Goal: Share content: Share content

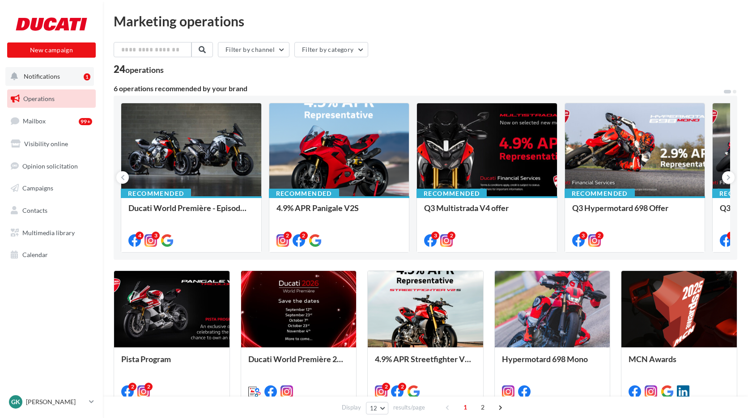
click at [57, 81] on button "Notifications 1" at bounding box center [49, 76] width 89 height 19
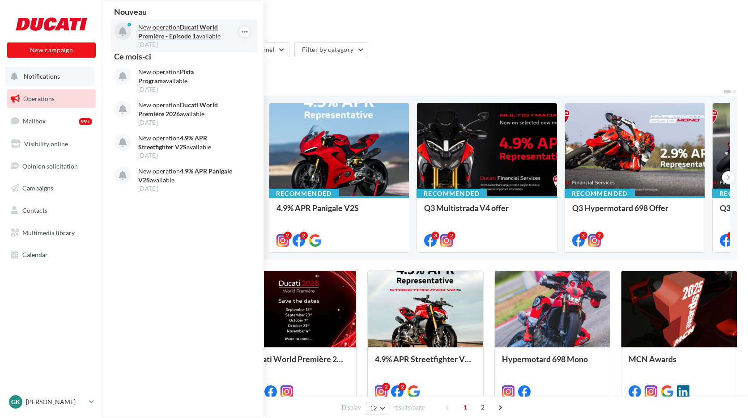
click at [159, 39] on strong "Ducati World Première - Episode 1" at bounding box center [178, 31] width 80 height 17
click at [161, 29] on p "New operation Ducati World Première - Episode 1 available" at bounding box center [190, 32] width 104 height 18
click at [245, 31] on icon "button" at bounding box center [244, 31] width 7 height 11
click at [138, 30] on p "New operation Ducati World Première - Episode 1 available" at bounding box center [190, 32] width 104 height 18
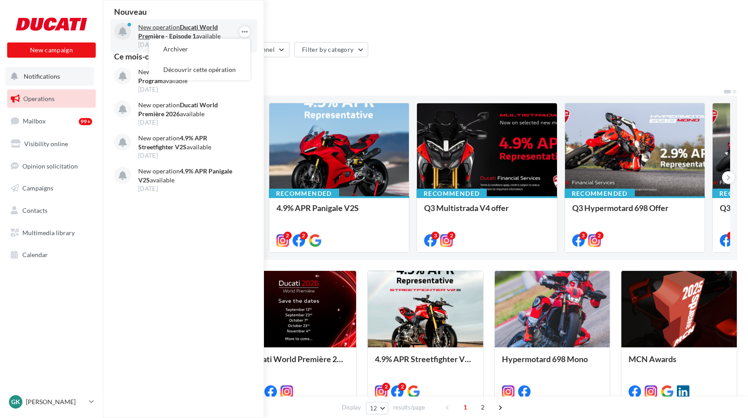
click at [138, 30] on p "New operation Ducati World Première - Episode 1 available" at bounding box center [190, 32] width 104 height 18
click at [146, 30] on p "New operation Ducati World Première - Episode 1 available" at bounding box center [190, 32] width 104 height 18
click at [57, 81] on button "Notifications Nouveau New operation Ducati World Première - Episode 1 available…" at bounding box center [49, 76] width 89 height 19
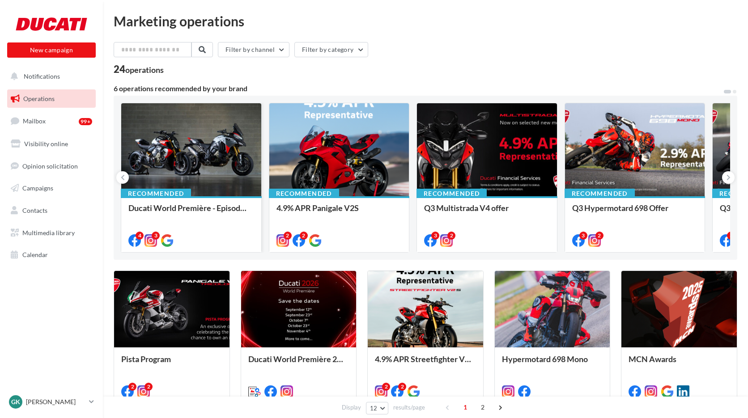
click at [209, 176] on div at bounding box center [191, 150] width 140 height 94
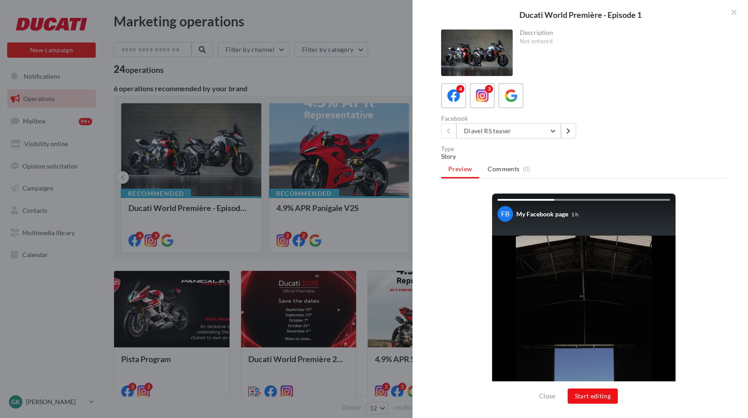
click at [334, 174] on div at bounding box center [374, 209] width 748 height 418
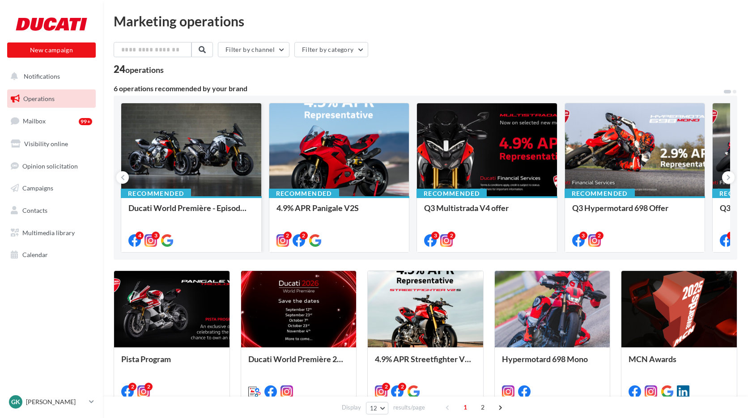
click at [201, 152] on div at bounding box center [191, 150] width 140 height 94
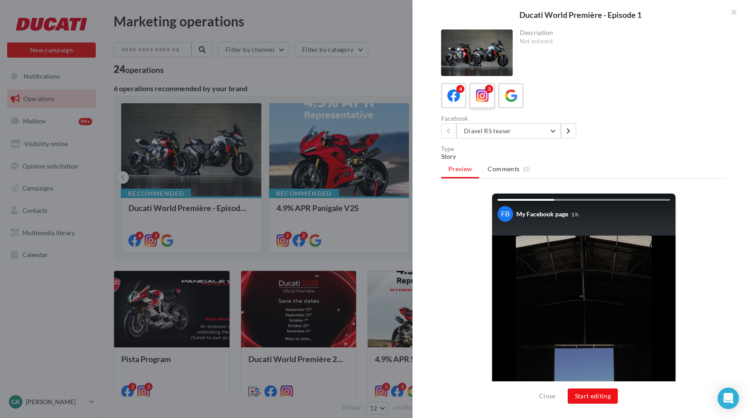
click at [491, 102] on label "3" at bounding box center [481, 95] width 25 height 25
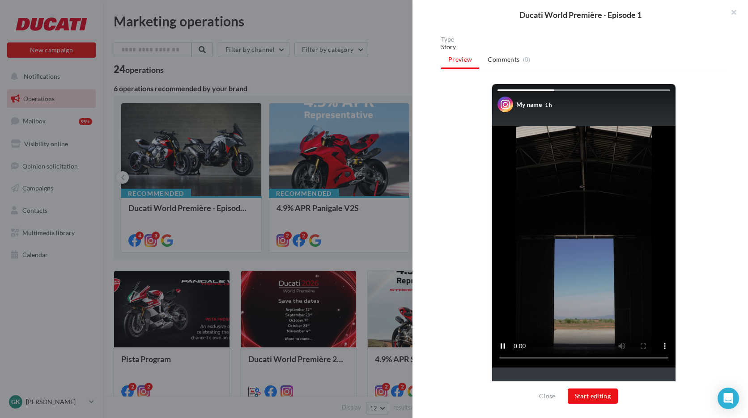
scroll to position [142, 0]
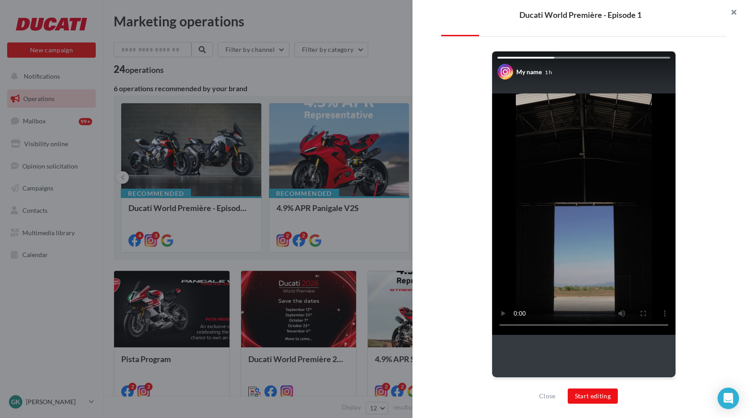
click at [737, 5] on button "button" at bounding box center [730, 13] width 36 height 27
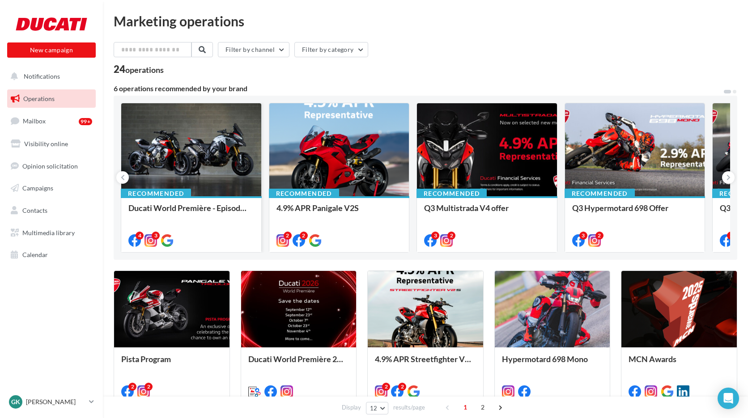
click at [212, 185] on div at bounding box center [191, 150] width 140 height 94
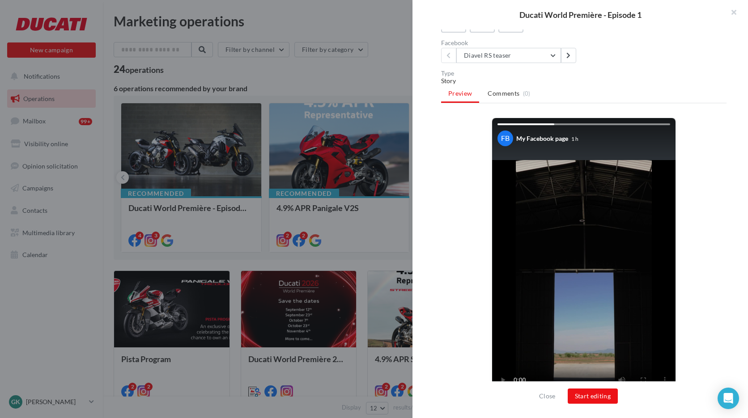
scroll to position [0, 0]
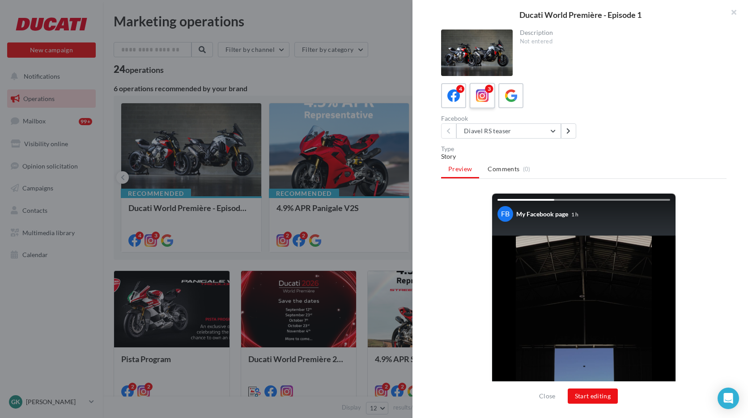
click at [486, 95] on icon at bounding box center [482, 95] width 13 height 13
click at [549, 135] on button "Diavel RS teaser" at bounding box center [508, 130] width 105 height 15
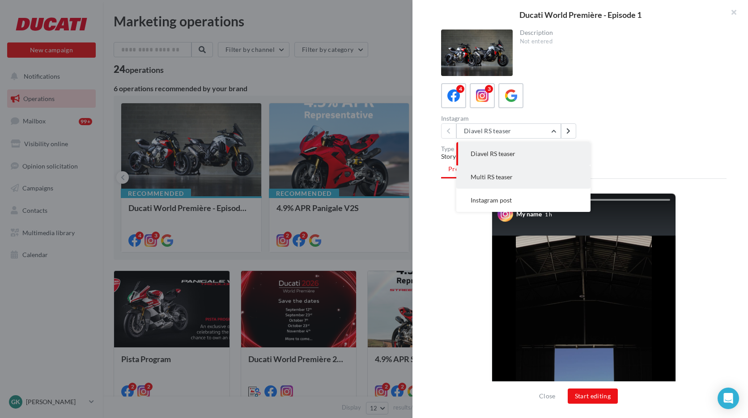
click at [524, 176] on button "Multi RS teaser" at bounding box center [523, 177] width 134 height 23
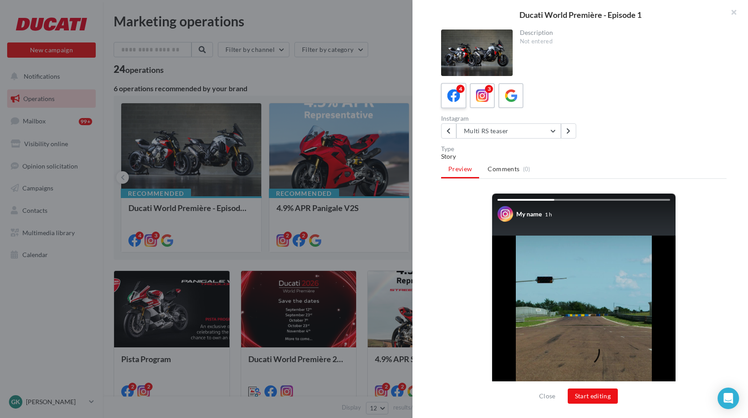
click at [459, 102] on icon at bounding box center [453, 95] width 13 height 13
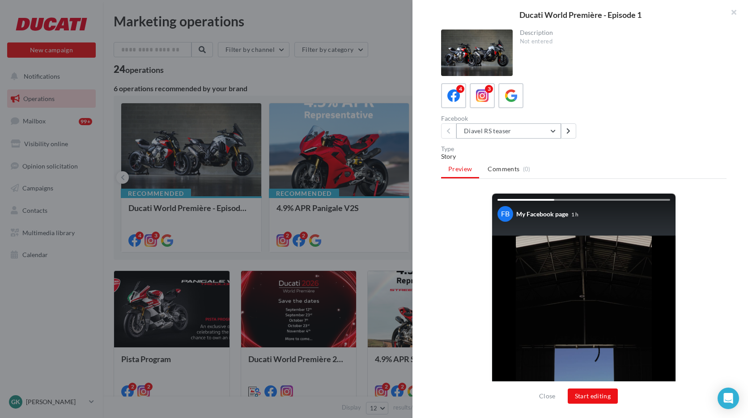
click at [508, 123] on button "Diavel RS teaser" at bounding box center [508, 130] width 105 height 15
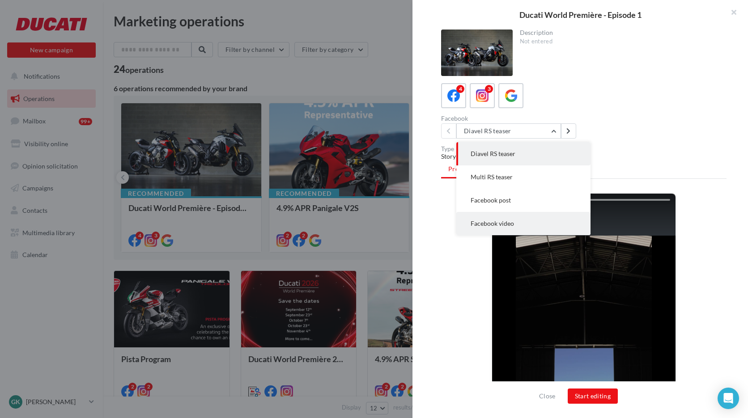
click at [508, 218] on button "Facebook video" at bounding box center [523, 223] width 134 height 23
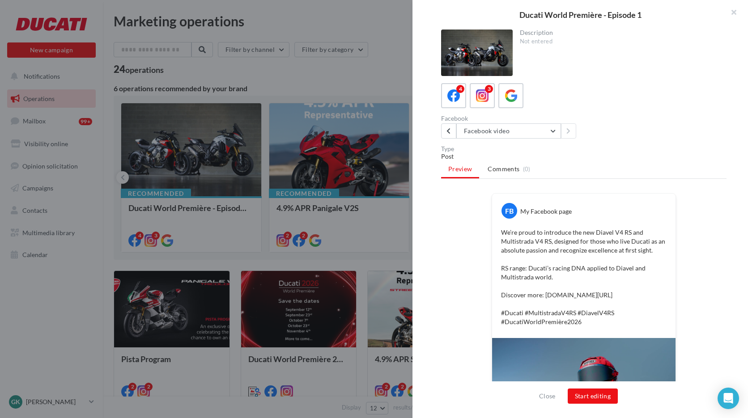
click at [585, 386] on div "Close Start editing" at bounding box center [580, 400] width 336 height 37
click at [585, 391] on button "Start editing" at bounding box center [593, 396] width 51 height 15
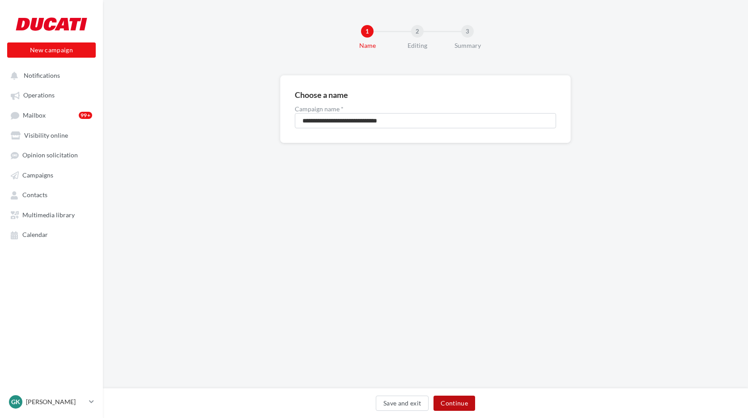
click at [467, 401] on button "Continue" at bounding box center [454, 403] width 42 height 15
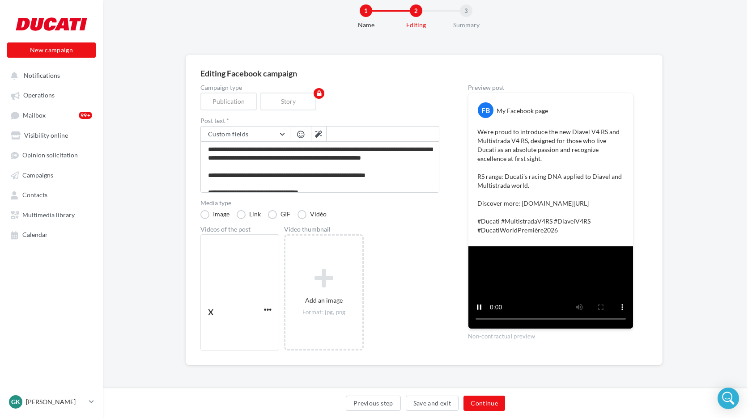
scroll to position [26, 3]
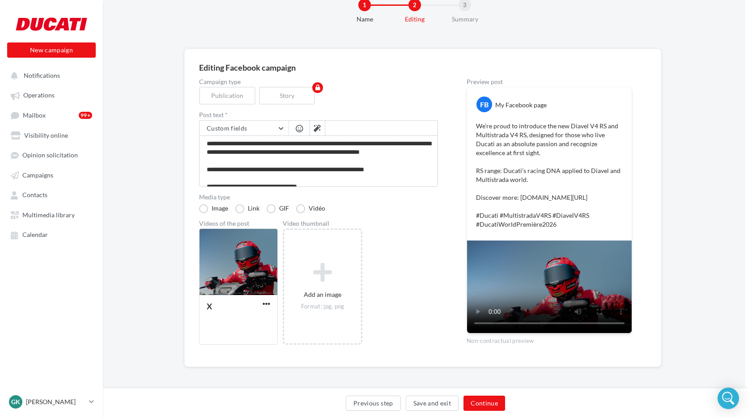
click at [485, 395] on div "Previous step Save and exit Continue" at bounding box center [425, 403] width 645 height 30
click at [485, 406] on button "Continue" at bounding box center [484, 403] width 42 height 15
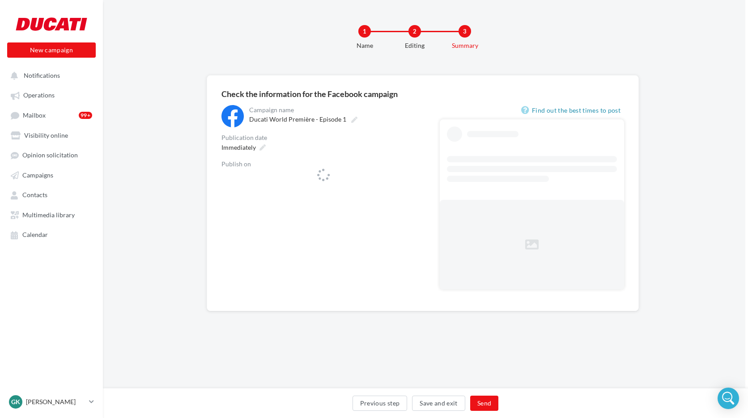
scroll to position [0, 3]
click at [339, 183] on span "Ducati [GEOGRAPHIC_DATA]" at bounding box center [321, 179] width 184 height 13
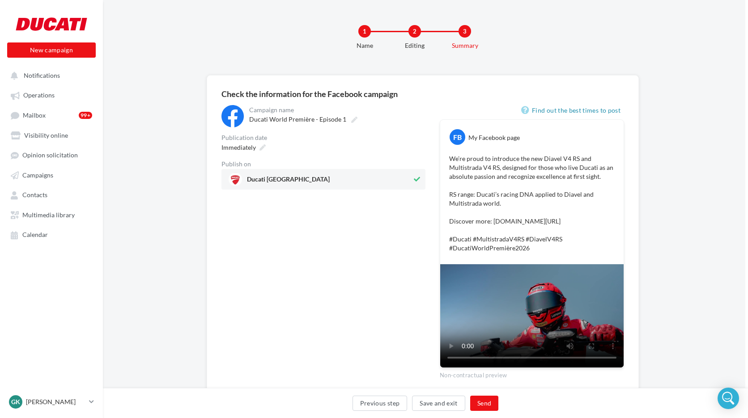
click at [484, 395] on div "Previous step Save and exit Send" at bounding box center [425, 403] width 645 height 30
click at [486, 404] on button "Send" at bounding box center [484, 403] width 28 height 15
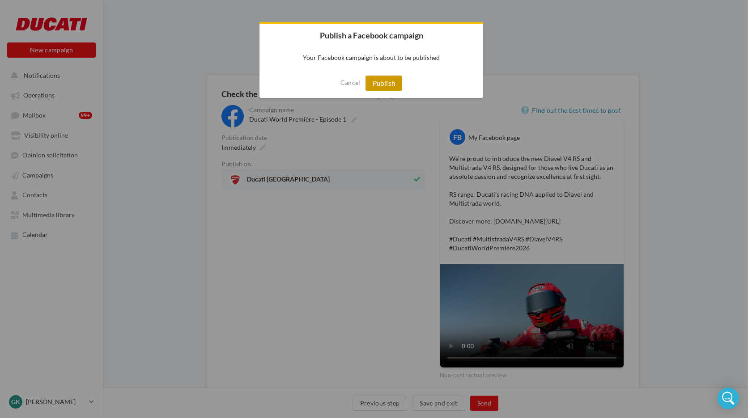
click at [379, 85] on button "Publish" at bounding box center [383, 83] width 37 height 15
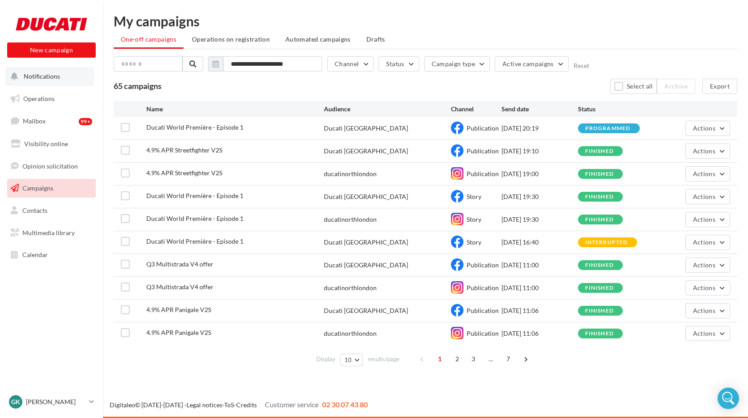
click at [45, 82] on button "Notifications" at bounding box center [49, 76] width 89 height 19
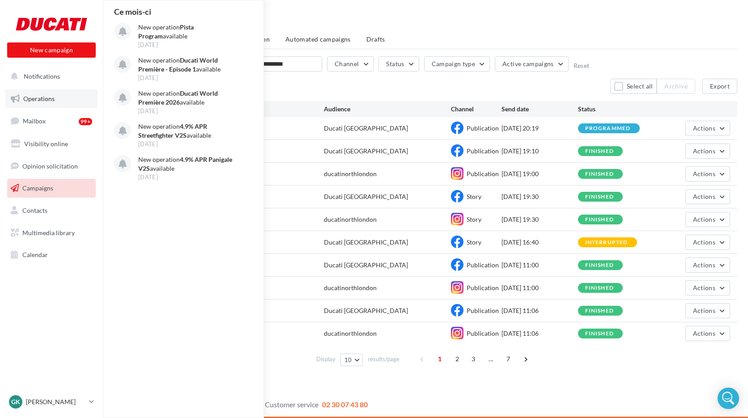
click at [49, 98] on span "Operations" at bounding box center [38, 99] width 31 height 8
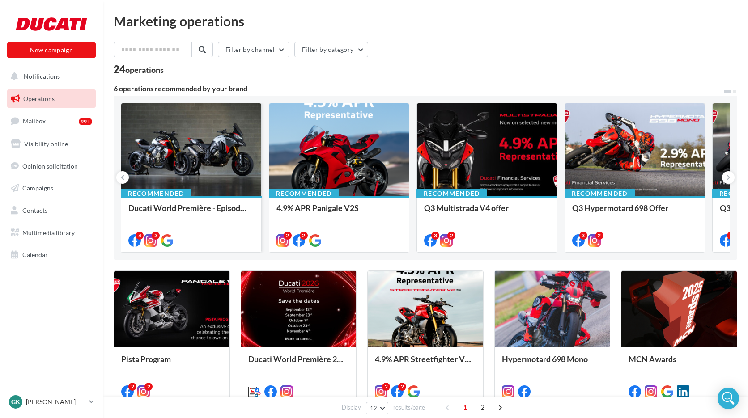
click at [187, 176] on div at bounding box center [191, 150] width 140 height 94
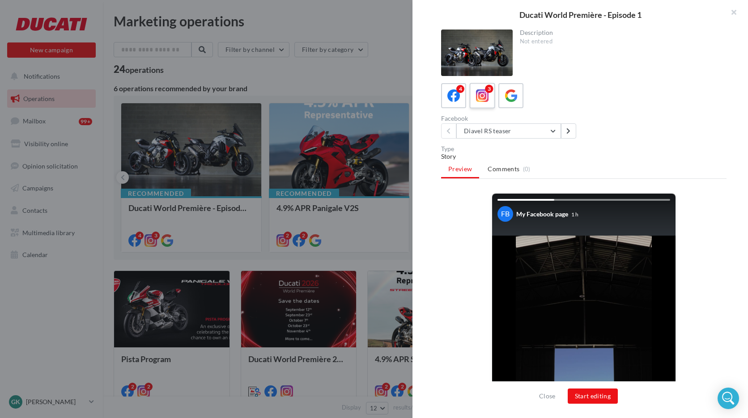
click at [476, 91] on div "3" at bounding box center [482, 96] width 17 height 17
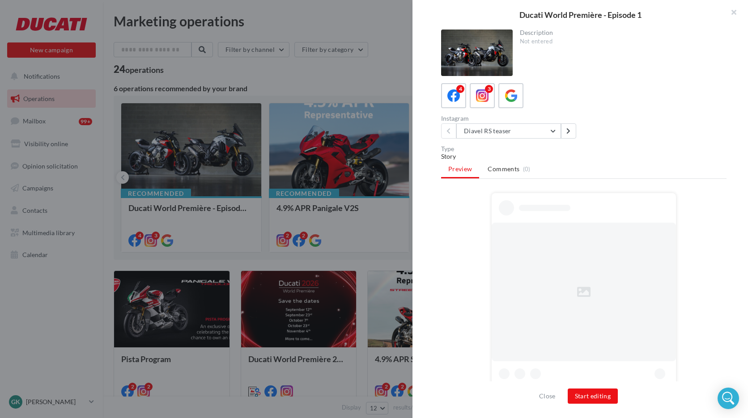
click at [497, 123] on div "Instagram Diavel RS teaser Diavel RS teaser Multi RS teaser Instagram post" at bounding box center [514, 126] width 146 height 23
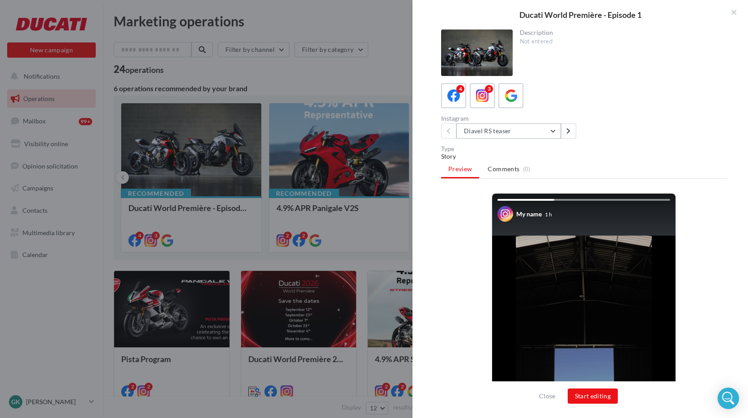
click at [497, 127] on button "Diavel RS teaser" at bounding box center [508, 130] width 105 height 15
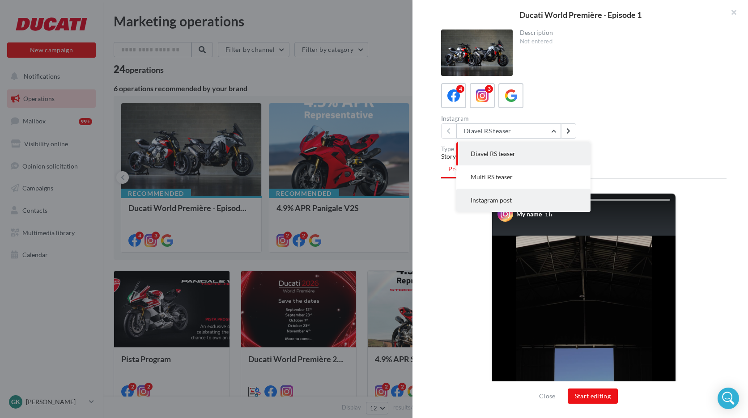
click at [508, 197] on span "Instagram post" at bounding box center [491, 200] width 41 height 8
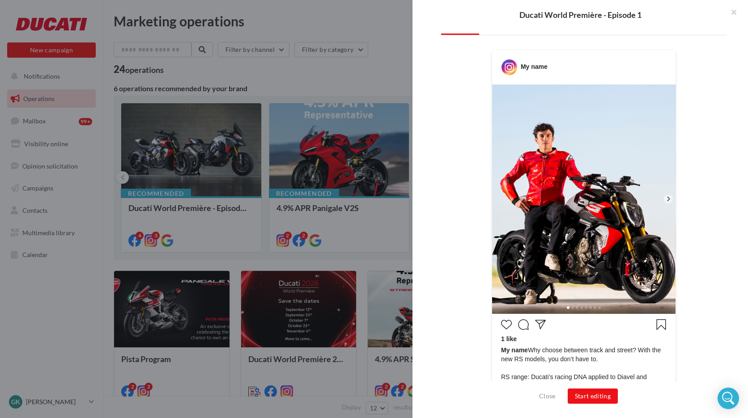
scroll to position [149, 0]
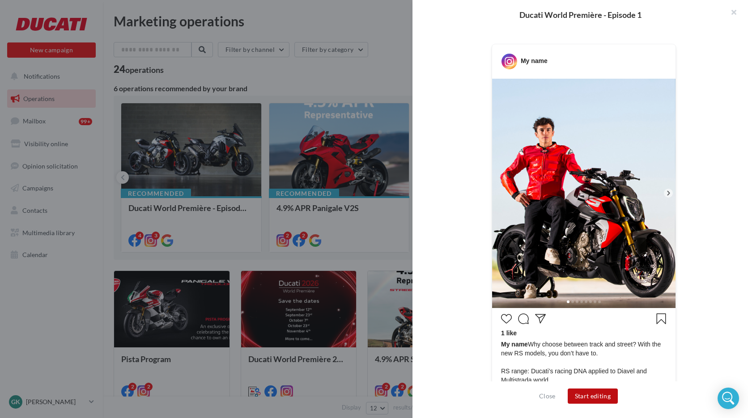
click at [596, 391] on button "Start editing" at bounding box center [593, 396] width 51 height 15
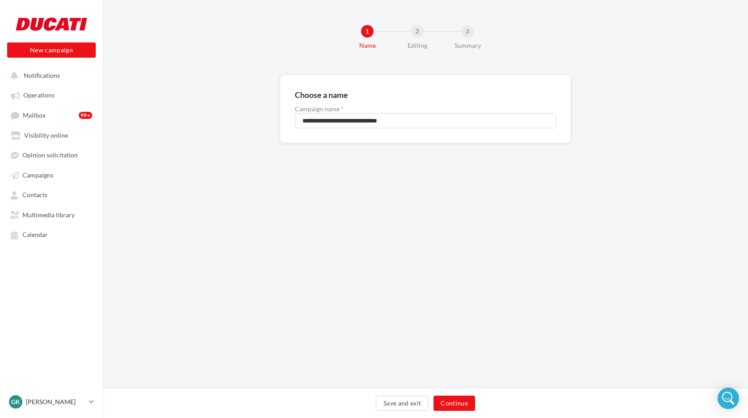
click at [460, 411] on div "Save and exit Continue" at bounding box center [425, 405] width 631 height 19
click at [454, 402] on button "Continue" at bounding box center [454, 403] width 42 height 15
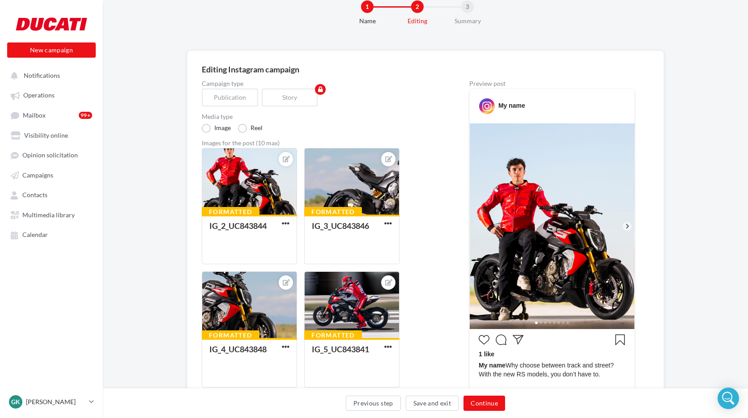
scroll to position [28, 0]
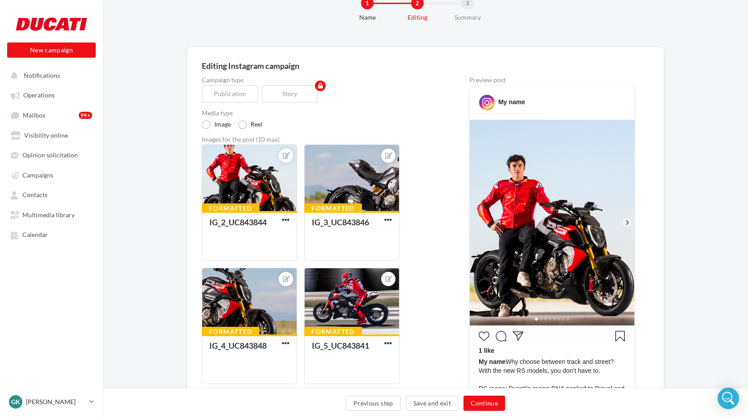
click at [630, 220] on icon at bounding box center [627, 223] width 8 height 8
click at [629, 222] on icon at bounding box center [627, 223] width 8 height 8
click at [628, 222] on icon at bounding box center [627, 223] width 3 height 4
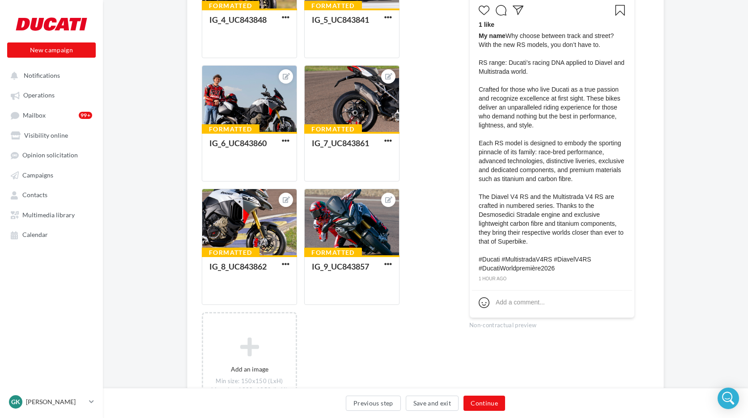
scroll to position [351, 0]
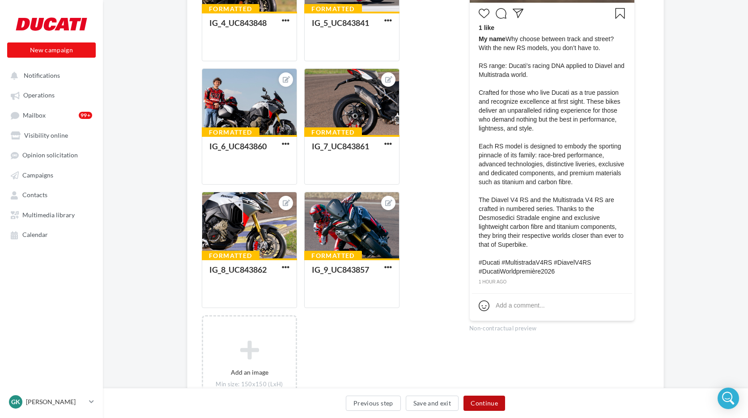
click at [484, 408] on button "Continue" at bounding box center [484, 403] width 42 height 15
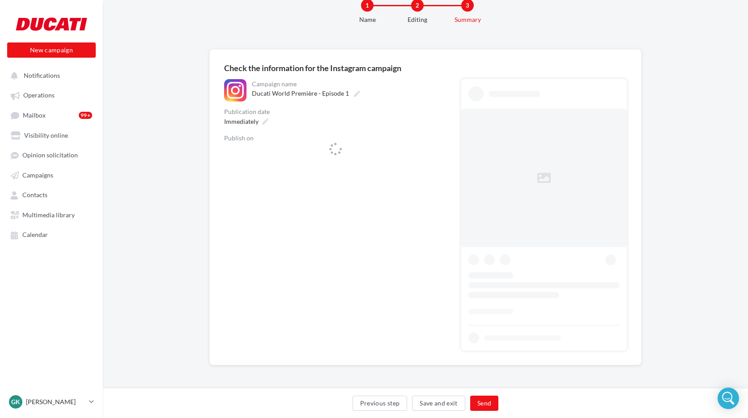
scroll to position [26, 0]
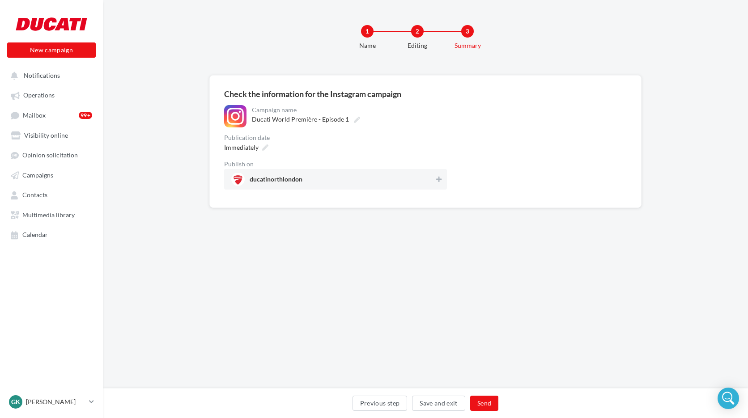
click at [338, 151] on div "**********" at bounding box center [335, 147] width 223 height 85
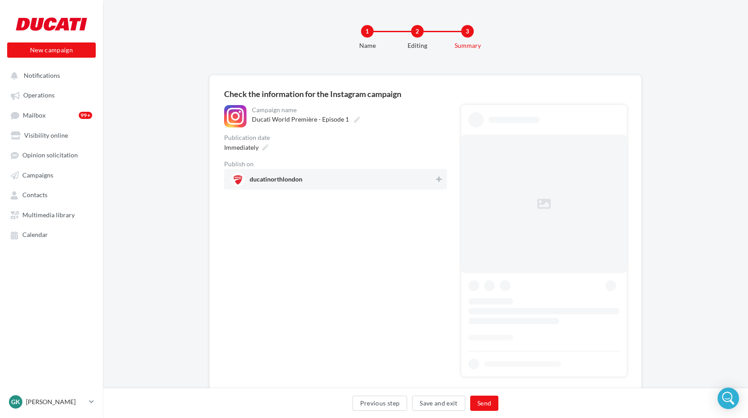
click at [350, 184] on span "ducatinorthlondon" at bounding box center [332, 179] width 203 height 13
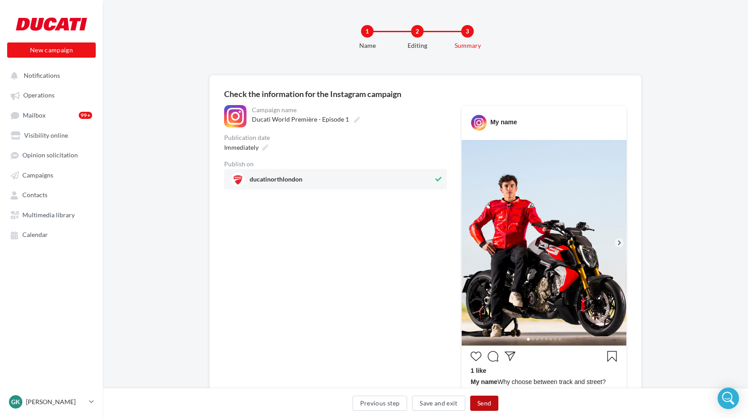
click at [493, 409] on button "Send" at bounding box center [484, 403] width 28 height 15
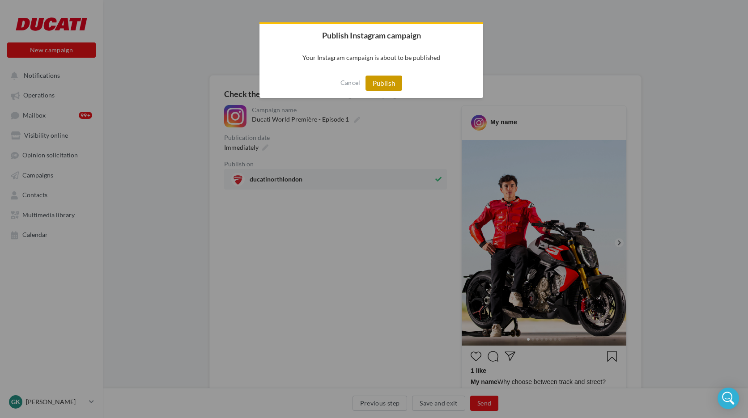
click at [394, 77] on button "Publish" at bounding box center [383, 83] width 37 height 15
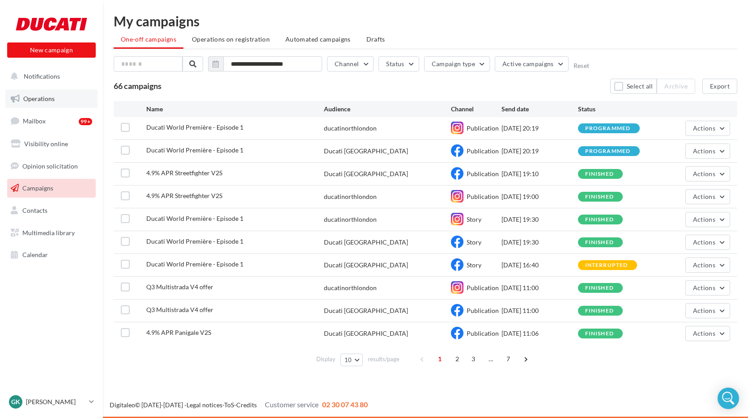
click at [59, 92] on link "Operations" at bounding box center [51, 98] width 92 height 19
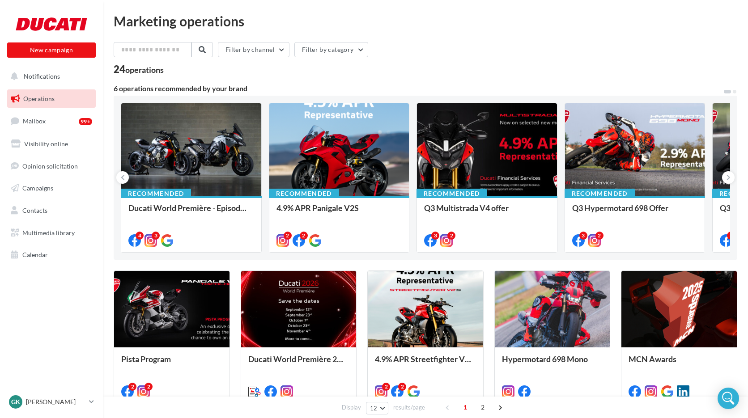
click at [58, 91] on link "Operations" at bounding box center [51, 98] width 92 height 19
click at [192, 168] on div at bounding box center [191, 150] width 140 height 94
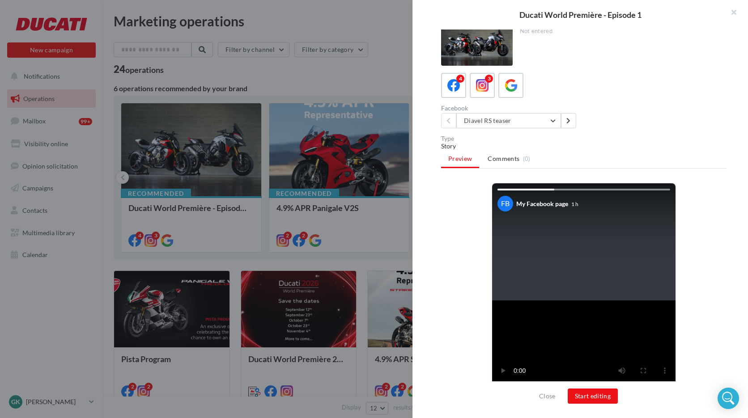
scroll to position [14, 0]
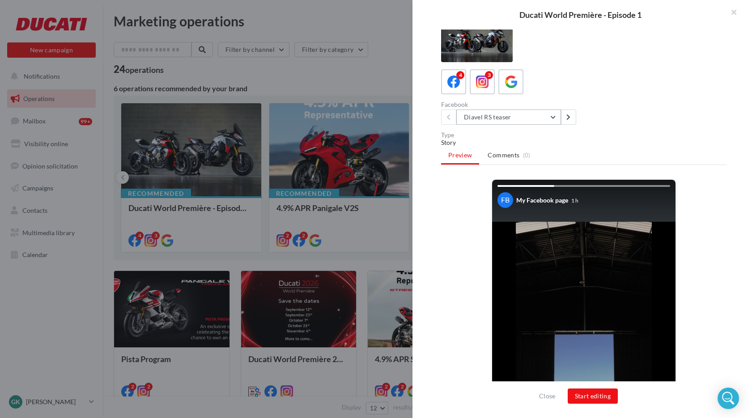
click at [546, 118] on button "Diavel RS teaser" at bounding box center [508, 117] width 105 height 15
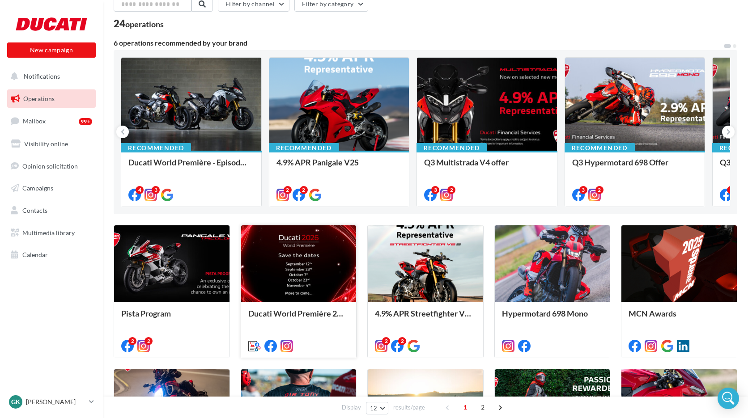
scroll to position [0, 0]
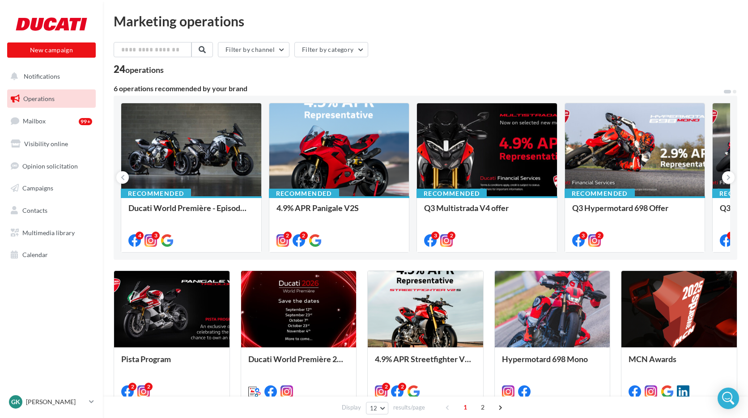
click at [473, 84] on div "Filter by channel Filter by category 24 operations 6 operations recommended by …" at bounding box center [426, 381] width 624 height 679
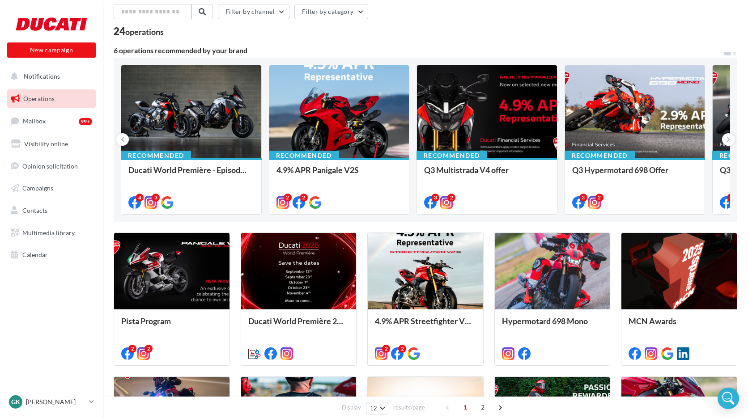
scroll to position [39, 0]
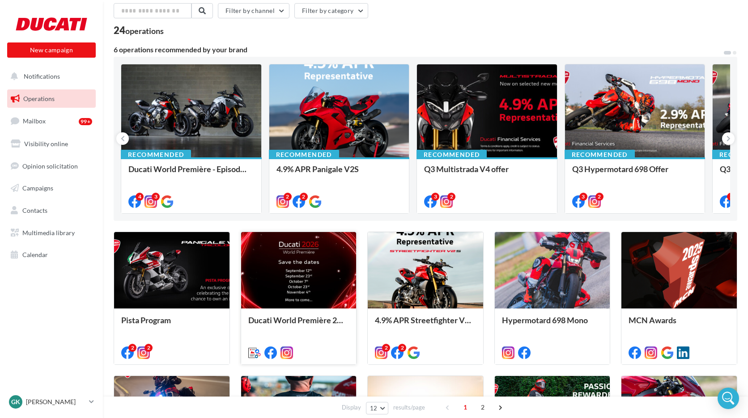
click at [271, 275] on div at bounding box center [298, 270] width 115 height 77
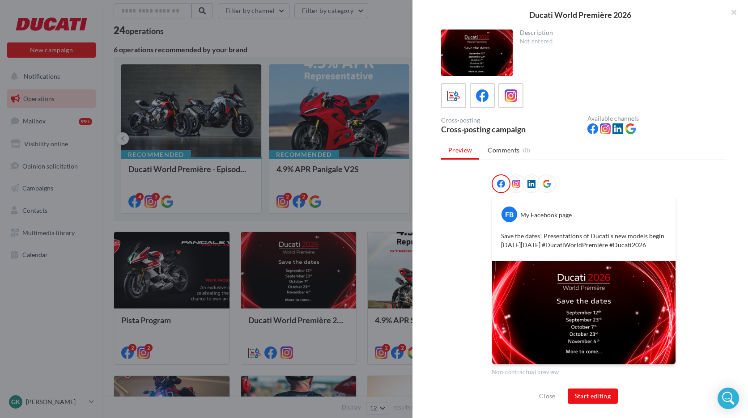
click at [542, 390] on div "Close Start editing" at bounding box center [579, 396] width 89 height 15
click at [542, 391] on button "Close" at bounding box center [547, 396] width 24 height 11
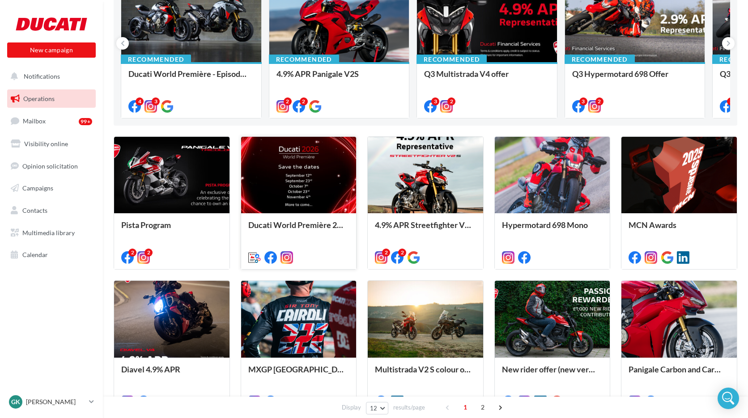
scroll to position [0, 0]
